Goal: Task Accomplishment & Management: Complete application form

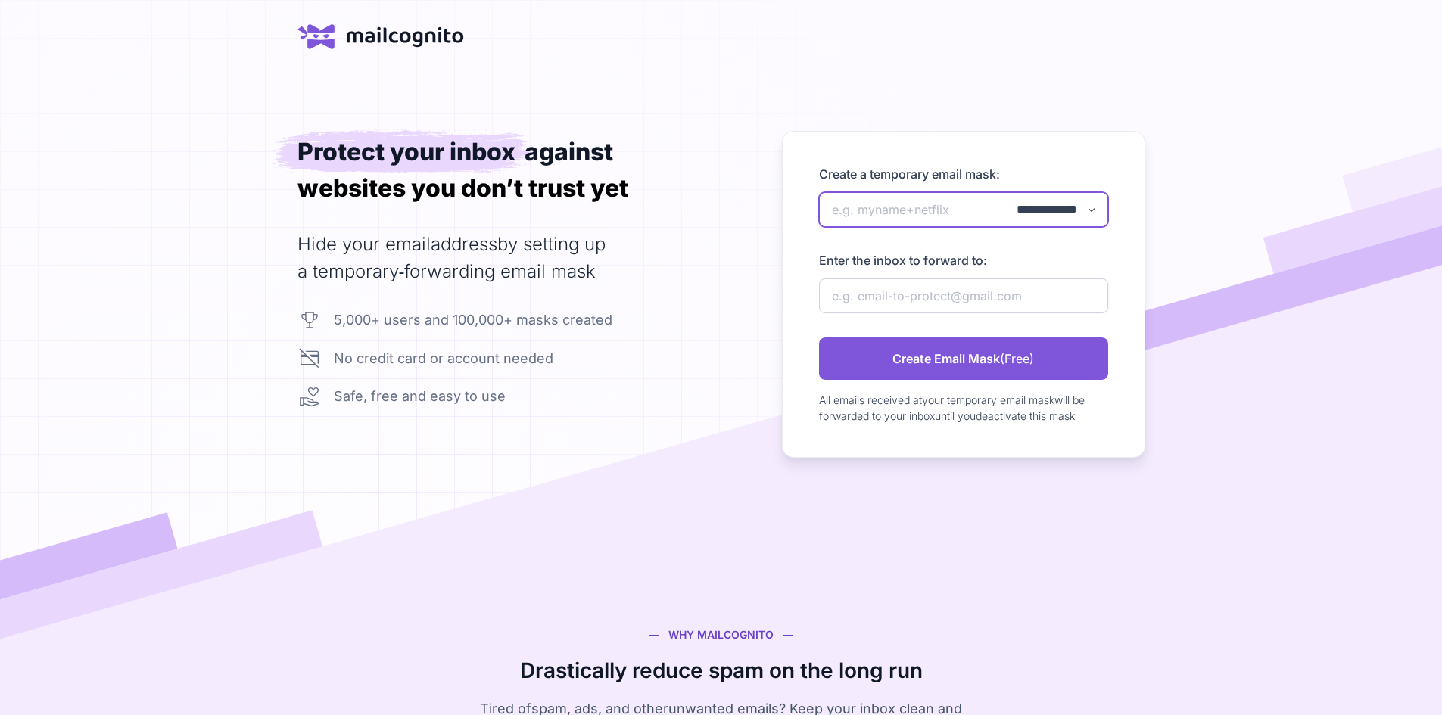
click at [900, 227] on input "newAlias" at bounding box center [963, 209] width 289 height 35
click at [1102, 226] on select "**********" at bounding box center [1055, 209] width 103 height 33
click at [942, 227] on input "newAlias" at bounding box center [963, 209] width 289 height 35
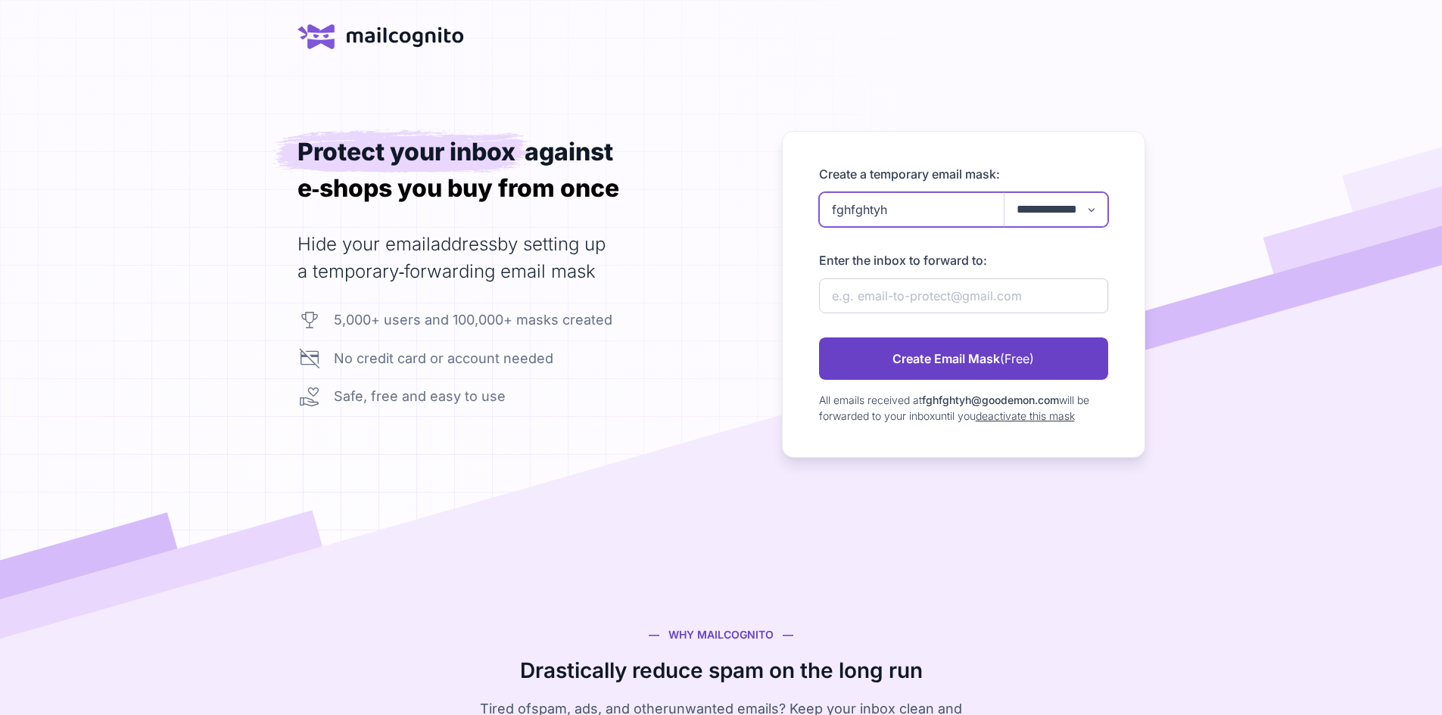
type input "fghfghtyh"
click at [969, 380] on link "Create Email Mask (Free)" at bounding box center [963, 359] width 289 height 42
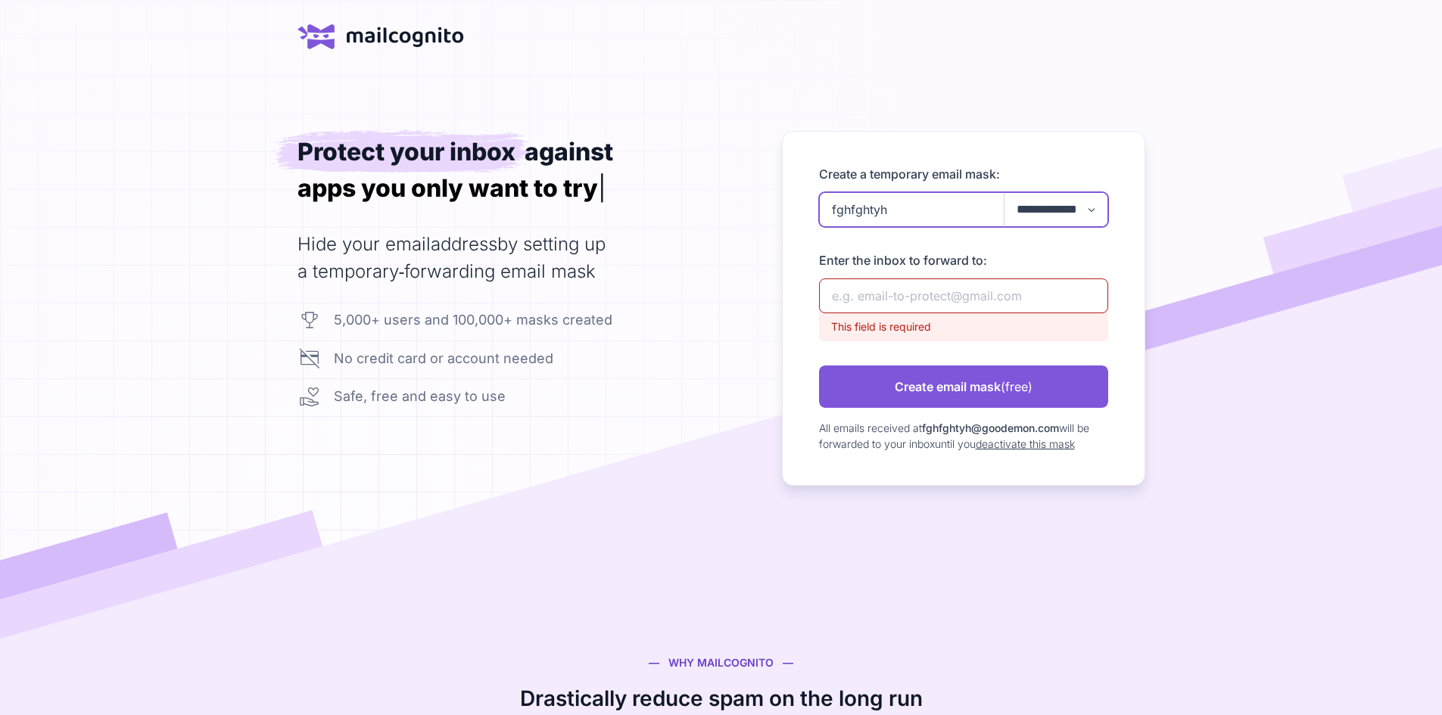
click at [956, 227] on input "fghfghtyh" at bounding box center [963, 209] width 289 height 35
drag, startPoint x: 956, startPoint y: 250, endPoint x: 709, endPoint y: 269, distance: 247.4
click at [709, 269] on div "**********" at bounding box center [721, 308] width 848 height 355
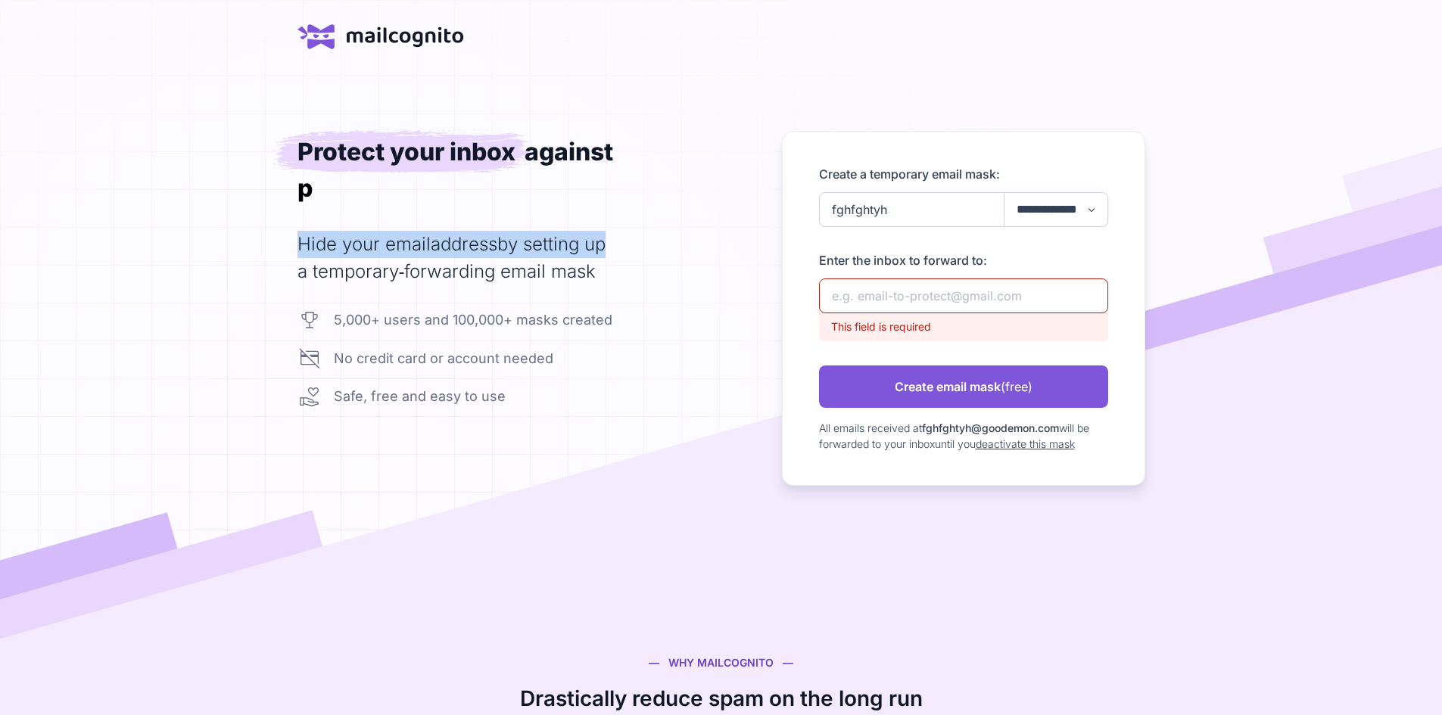
drag, startPoint x: 613, startPoint y: 272, endPoint x: 274, endPoint y: 250, distance: 339.8
click at [297, 250] on div "**********" at bounding box center [721, 308] width 848 height 355
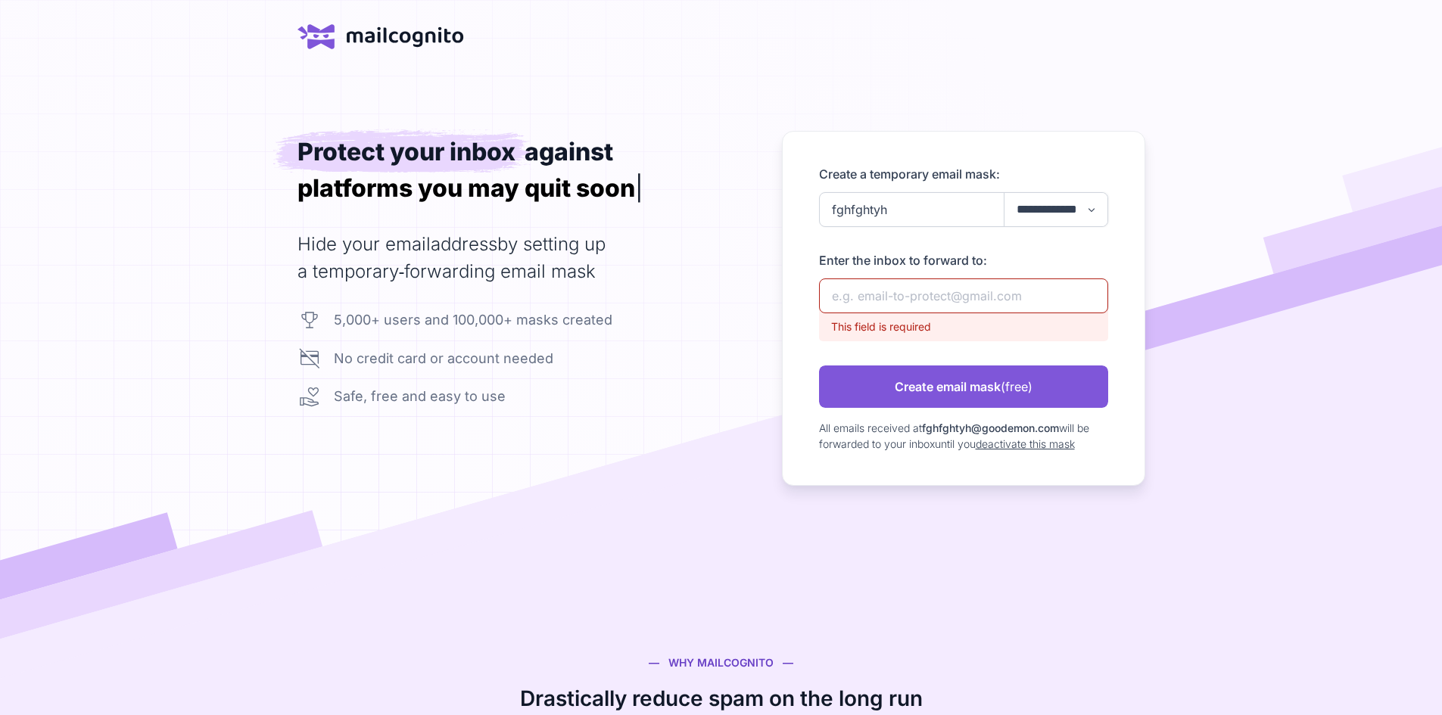
drag, startPoint x: 737, startPoint y: 340, endPoint x: 249, endPoint y: 247, distance: 496.8
click at [297, 247] on div "**********" at bounding box center [721, 308] width 848 height 355
click at [991, 313] on input "newAlias" at bounding box center [963, 295] width 289 height 35
click at [964, 341] on div "This field is required" at bounding box center [963, 324] width 289 height 34
click at [939, 313] on input "newAlias" at bounding box center [963, 295] width 289 height 35
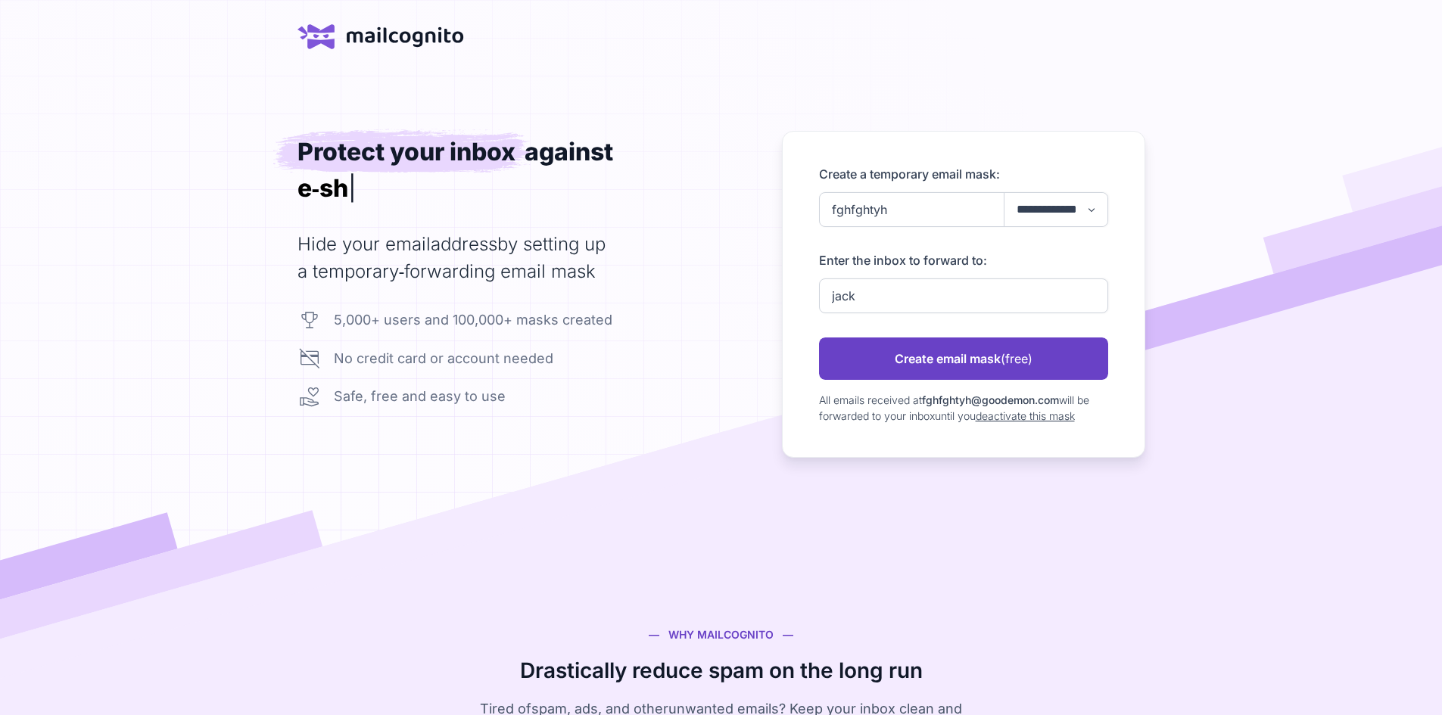
click at [1107, 380] on link "Create email mask (free)" at bounding box center [963, 359] width 289 height 42
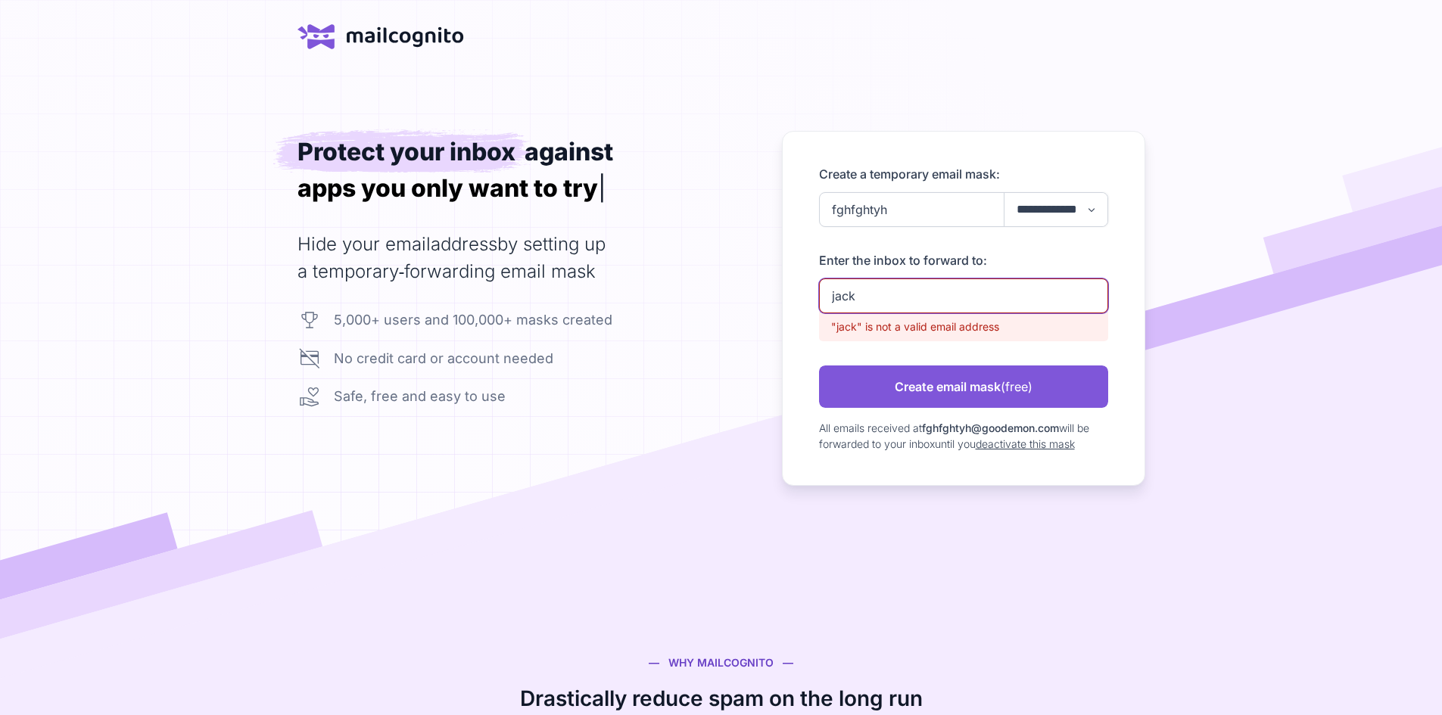
click at [954, 313] on input "jack" at bounding box center [963, 295] width 289 height 35
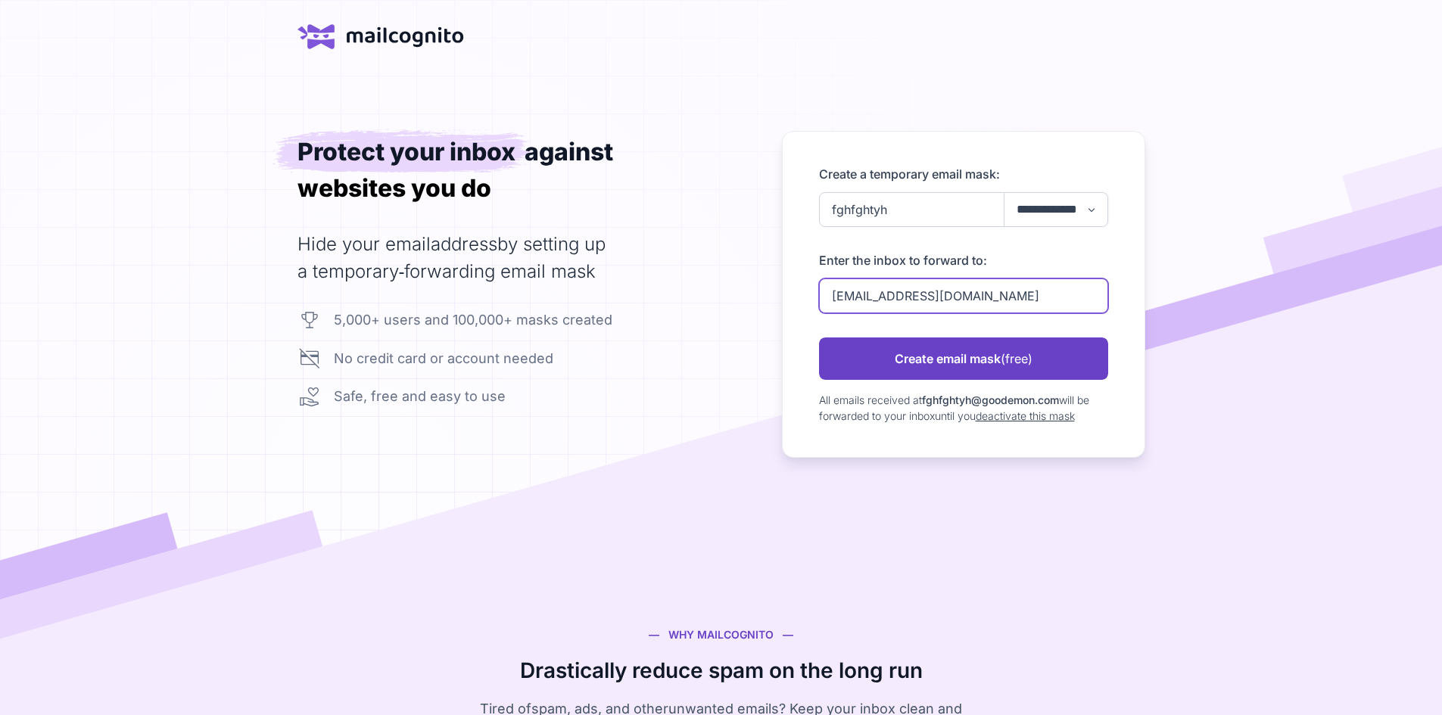
type input "jack@gmail.com"
click at [1092, 380] on link "Create email mask (free)" at bounding box center [963, 359] width 289 height 42
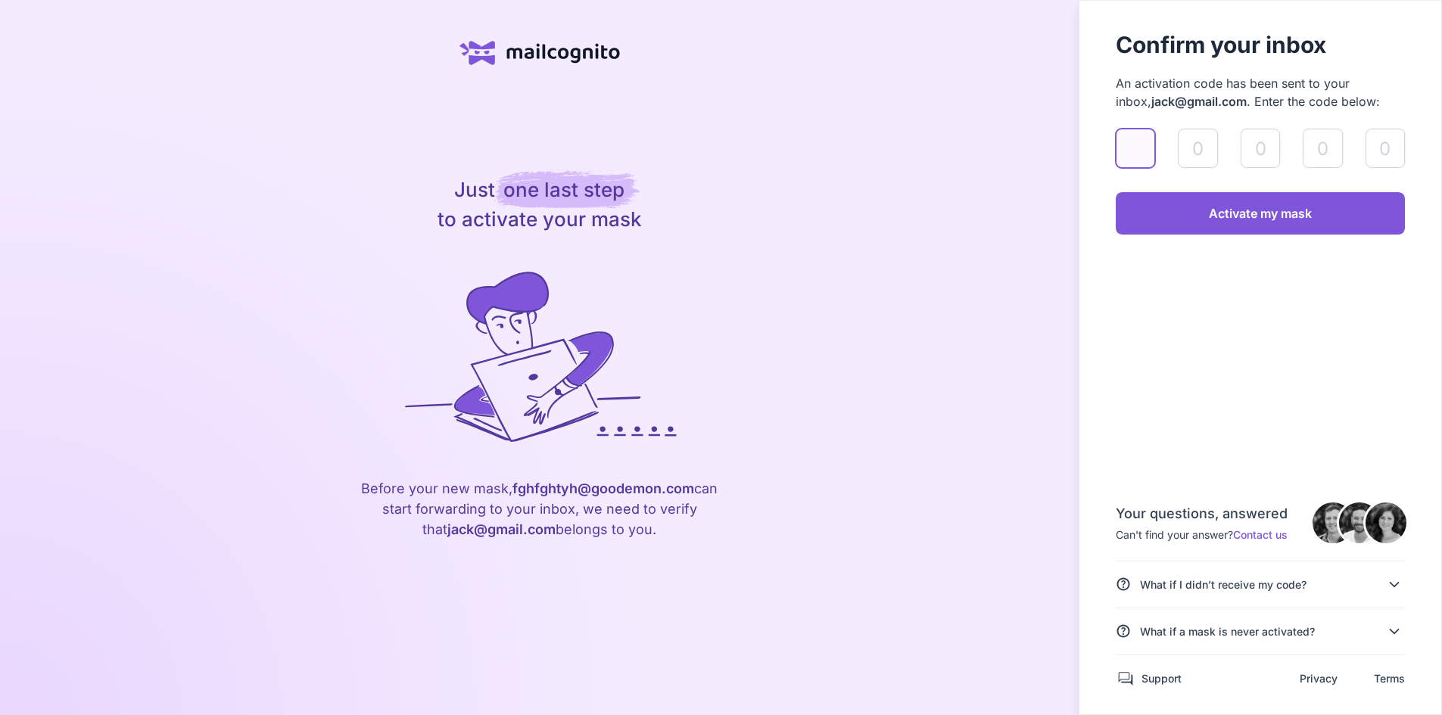
click at [1115, 168] on input "validateAlias" at bounding box center [1134, 148] width 39 height 39
type input "7"
type input "4"
type input "5"
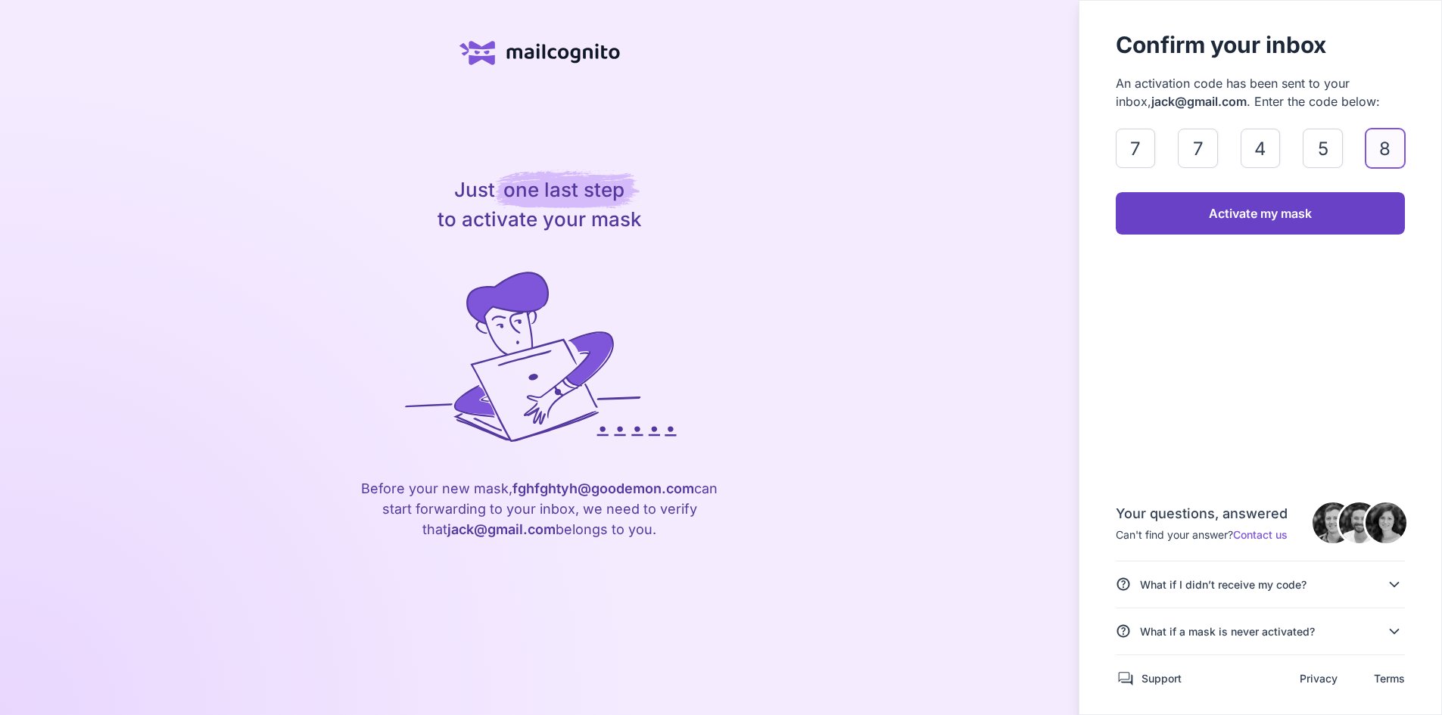
type input "8"
click at [1179, 235] on link "Activate my mask" at bounding box center [1259, 213] width 289 height 42
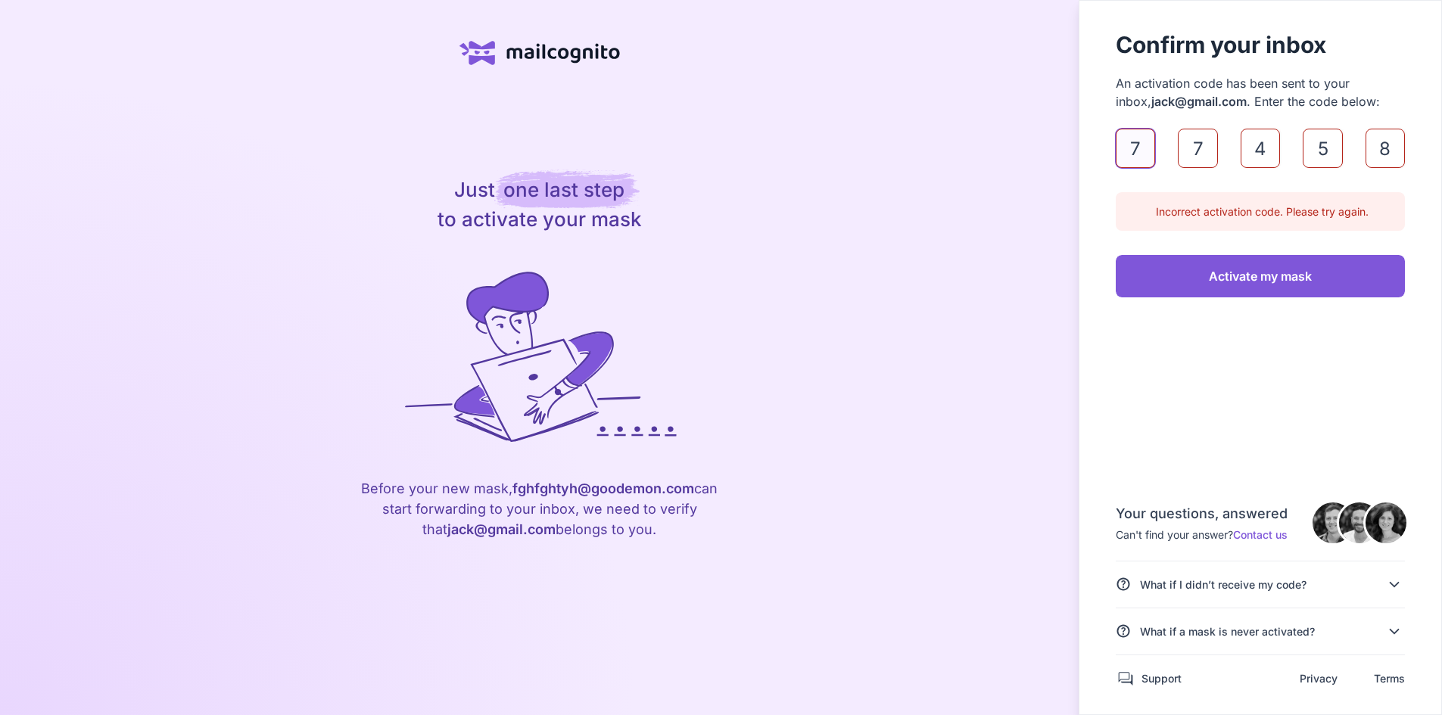
drag, startPoint x: 1088, startPoint y: 184, endPoint x: 1401, endPoint y: 180, distance: 312.6
click at [1401, 180] on aside "Confirm your inbox An activation code has been sent to your inbox, jack@ gmail …" at bounding box center [1259, 357] width 363 height 715
